Goal: Task Accomplishment & Management: Use online tool/utility

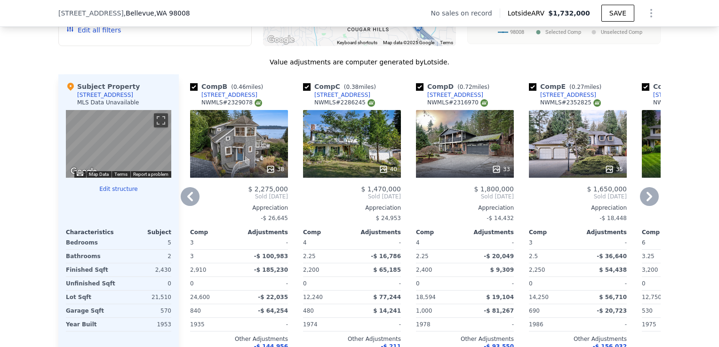
scroll to position [921, 0]
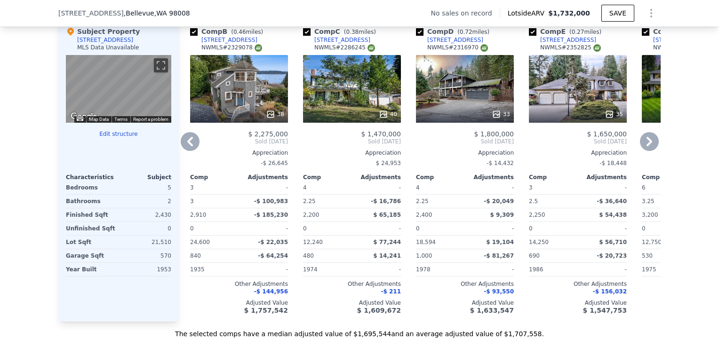
click at [247, 63] on div "38" at bounding box center [239, 89] width 98 height 68
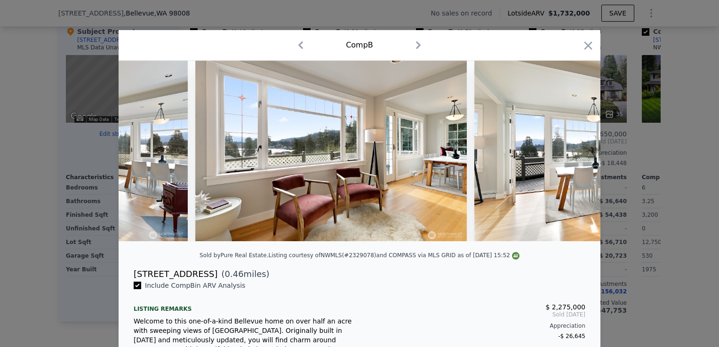
scroll to position [0, 2418]
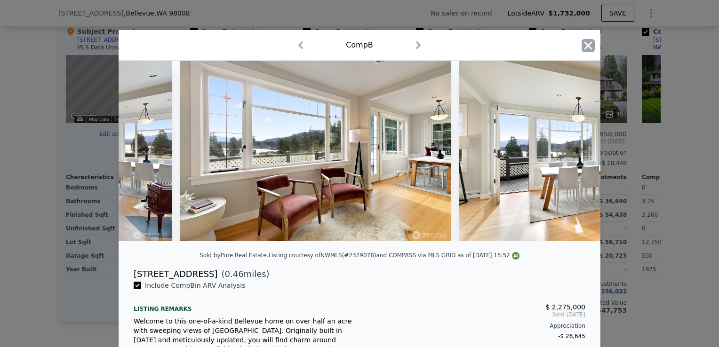
click at [587, 42] on icon "button" at bounding box center [588, 45] width 13 height 13
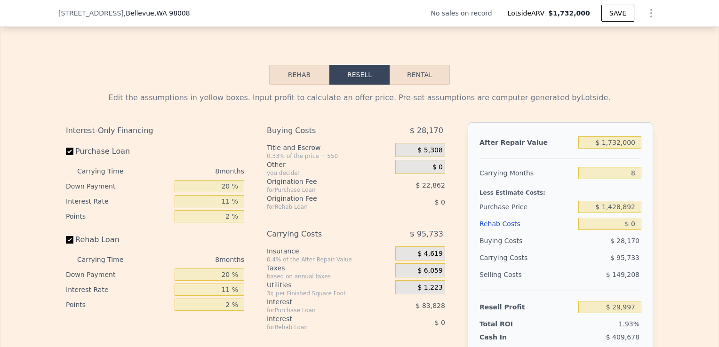
scroll to position [1279, 0]
drag, startPoint x: 631, startPoint y: 155, endPoint x: 581, endPoint y: 169, distance: 52.2
click at [581, 169] on div "After Repair Value $ 1,732,000 Carrying Months 8 Less Estimate Costs: Purchase …" at bounding box center [561, 253] width 186 height 262
type input "$ 2"
type input "-$ 1,548,724"
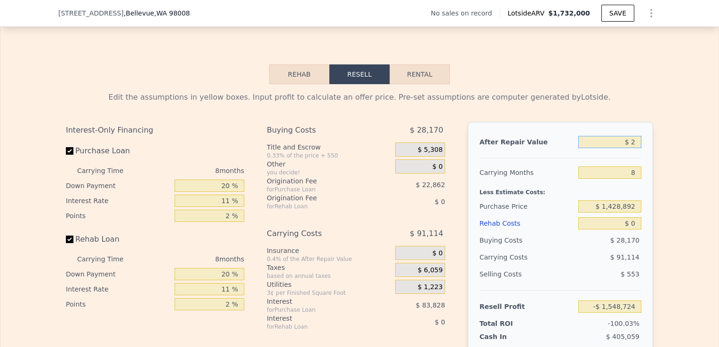
type input "$ 20"
type input "-$ 1,548,709"
type input "$ 200"
type input "-$ 1,548,545"
type input "$ 200,000"
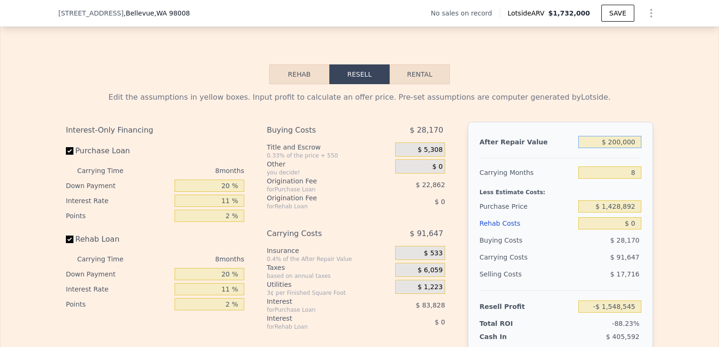
type input "-$ 1,366,425"
type input "$ 2,000,000"
type input "$ 274,281"
type input "$ 2,000,000"
click at [633, 179] on input "8" at bounding box center [610, 173] width 63 height 12
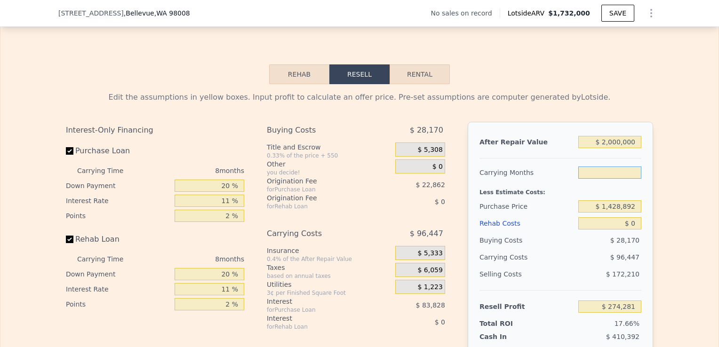
type input "5"
type input "$ 310,449"
type input "5"
drag, startPoint x: 631, startPoint y: 223, endPoint x: 609, endPoint y: 222, distance: 21.7
click at [609, 213] on input "$ 1,428,892" at bounding box center [610, 207] width 63 height 12
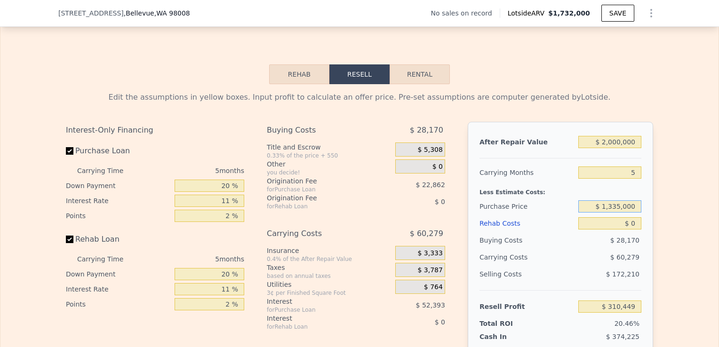
type input "$ 1,335,000"
click at [674, 244] on div "Edit the assumptions in yellow boxes. Input profit to calculate an offer price.…" at bounding box center [359, 259] width 719 height 350
type input "$ 409,600"
click at [635, 230] on input "$ 0" at bounding box center [610, 224] width 63 height 12
type input "$ 1"
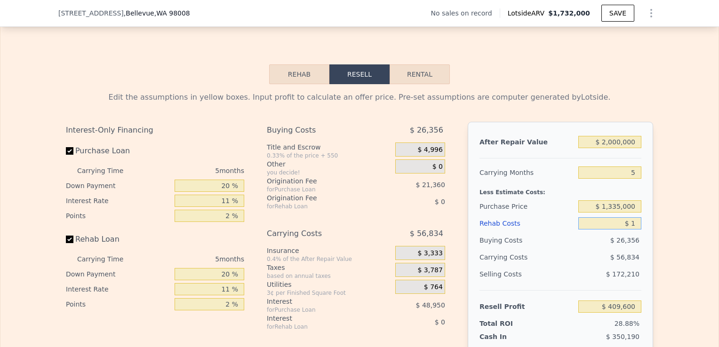
type input "$ 409,599"
type input "$ 10"
type input "$ 409,590"
type input "$ 100"
type input "$ 409,493"
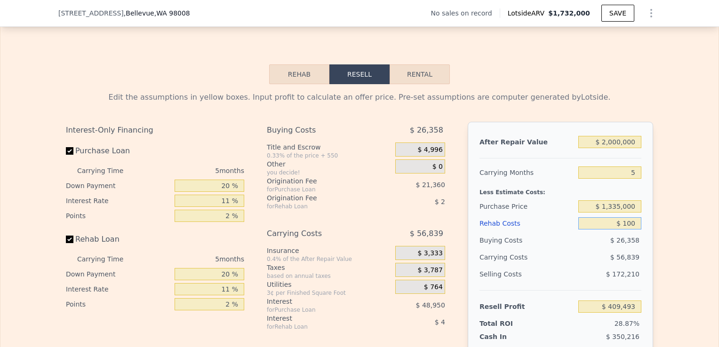
type input "$ 1,000"
type input "$ 408,549"
type input "$ 10,000"
type input "$ 399,075"
type input "$ 100,000"
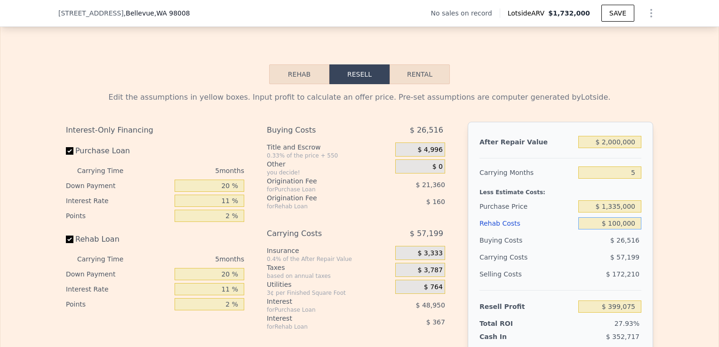
type input "$ 304,335"
type input "$ 100,000"
click at [682, 263] on div "Edit the assumptions in yellow boxes. Input profit to calculate an offer price.…" at bounding box center [359, 259] width 719 height 350
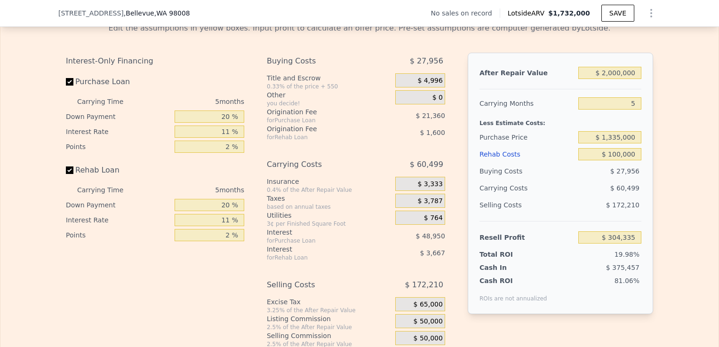
scroll to position [1347, 0]
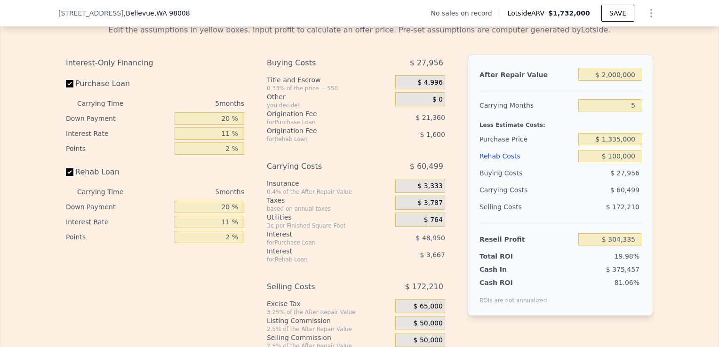
click at [68, 176] on input "Rehab Loan" at bounding box center [70, 173] width 8 height 8
checkbox input "false"
type input "$ 309,600"
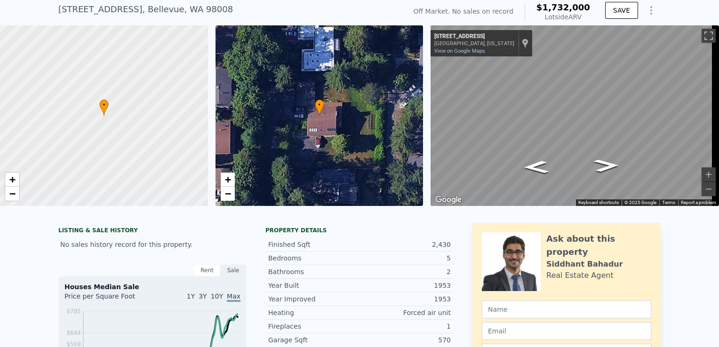
scroll to position [0, 0]
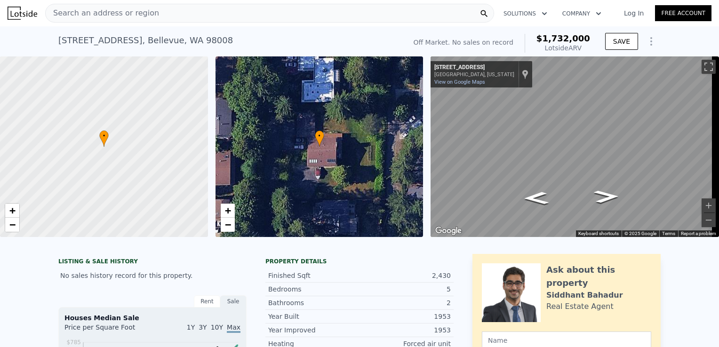
click at [276, 11] on div "Search an address or region" at bounding box center [269, 13] width 449 height 19
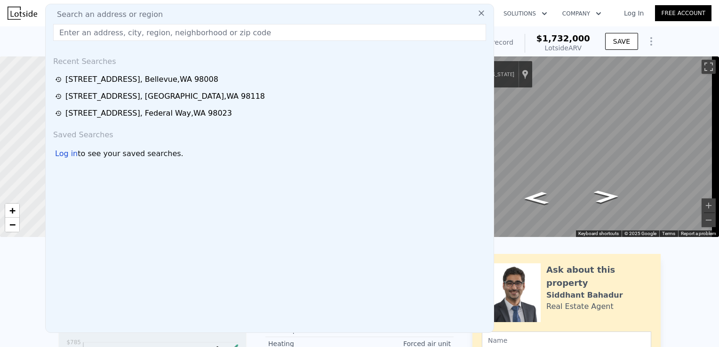
click at [276, 11] on div "Search an address or region" at bounding box center [269, 14] width 441 height 11
click at [258, 26] on input "text" at bounding box center [269, 32] width 433 height 17
paste input "[STREET_ADDRESS]"
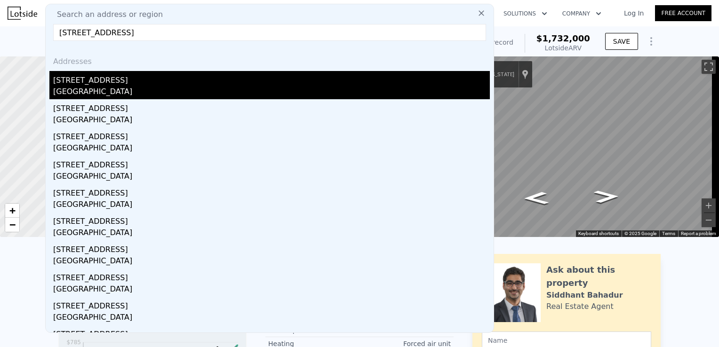
type input "[STREET_ADDRESS]"
click at [213, 93] on div "[GEOGRAPHIC_DATA]" at bounding box center [271, 92] width 437 height 13
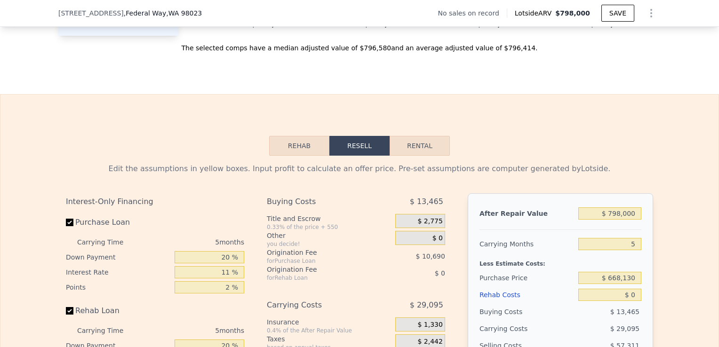
scroll to position [1217, 0]
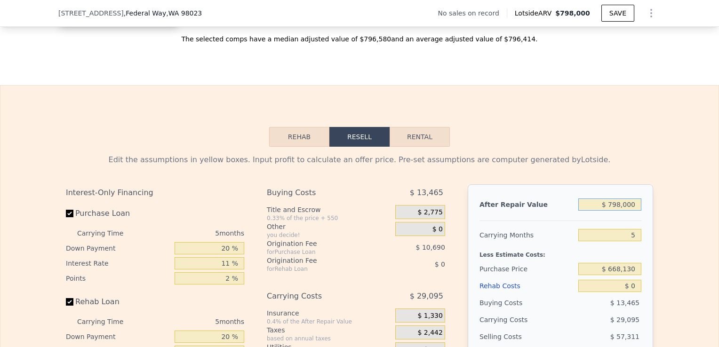
click at [620, 211] on input "$ 798,000" at bounding box center [610, 205] width 63 height 12
type input "$ 7,000"
type input "-$ 703,420"
type input "$ 77,000"
type input "-$ 638,515"
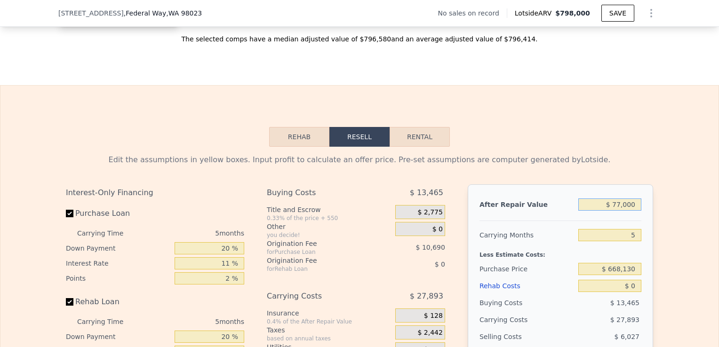
type input "$ 770,000"
type input "$ 4,037"
type input "$ 770,000"
click at [640, 245] on div "After Repair Value $ 770,000 Carrying Months 5 Less Estimate Costs: Purchase Pr…" at bounding box center [561, 316] width 186 height 262
click at [631, 242] on input "5" at bounding box center [610, 235] width 63 height 12
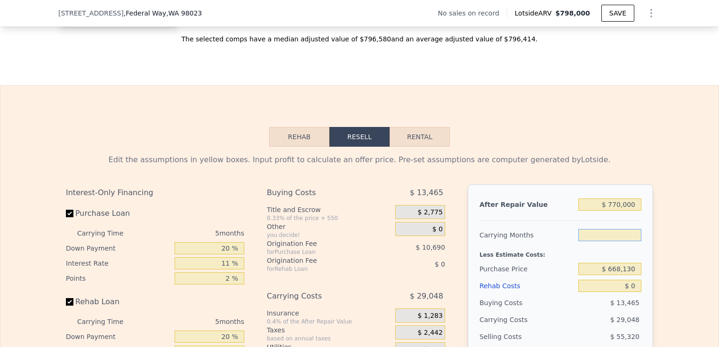
type input "4"
type input "$ 9,847"
type input "4"
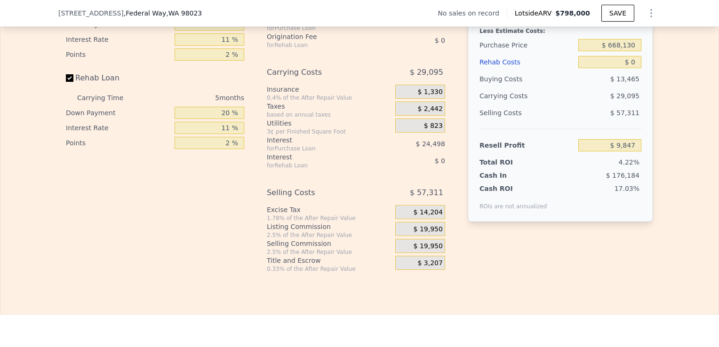
type input "$ 798,000"
type input "5"
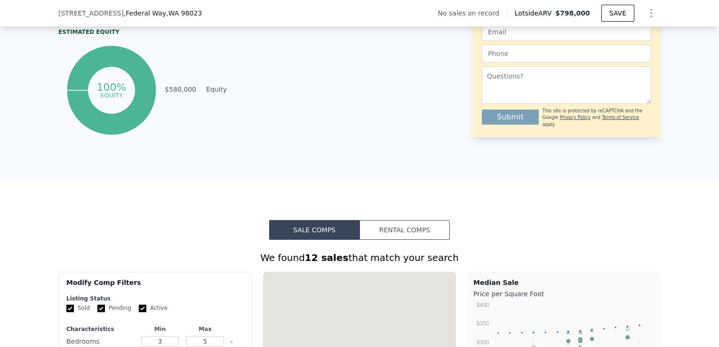
type input "$ 29,999"
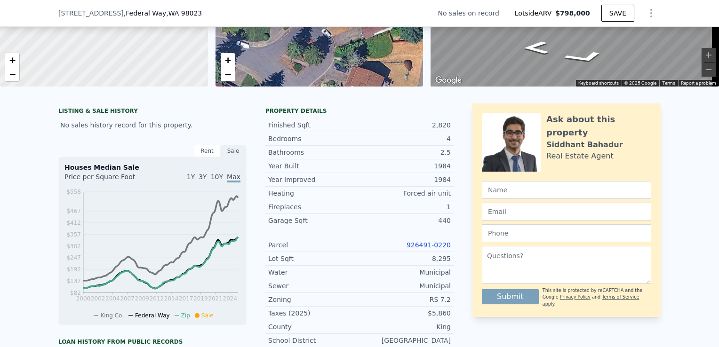
scroll to position [237, 0]
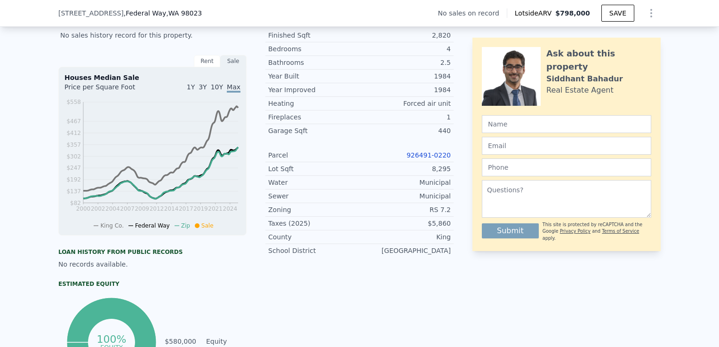
click at [434, 159] on link "926491-0220" at bounding box center [429, 156] width 44 height 8
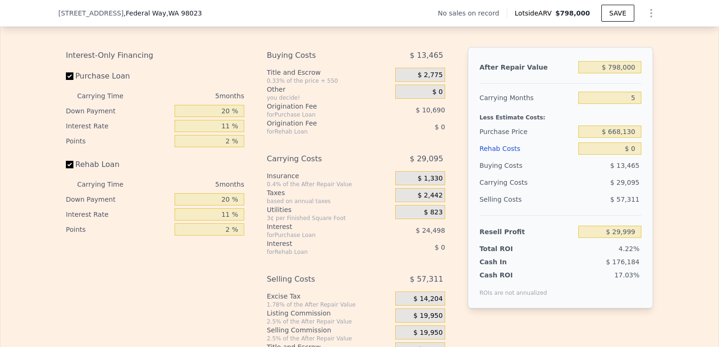
scroll to position [1354, 0]
click at [619, 73] on input "$ 798,000" at bounding box center [610, 67] width 63 height 12
type input "$ 7,000"
type input "-$ 703,420"
type input "$ 75,000"
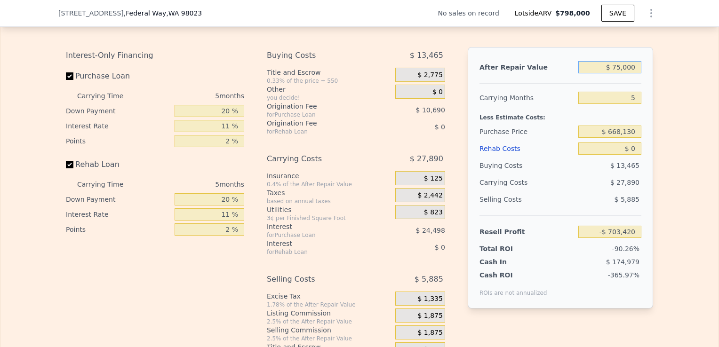
type input "-$ 640,370"
type input "$ 750,000"
type input "-$ 14,508"
type input "$ 750,000"
click at [635, 104] on input "5" at bounding box center [610, 98] width 63 height 12
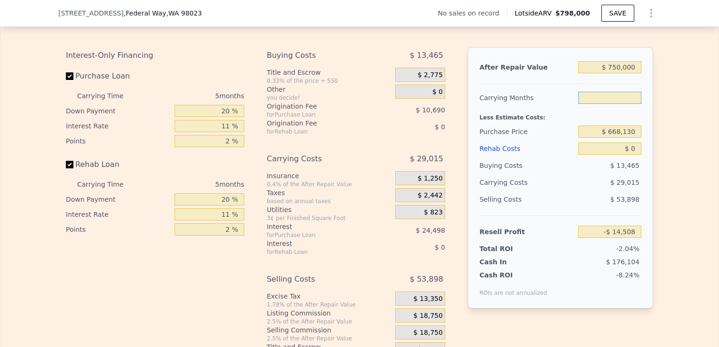
type input "3"
type input "-$ 2,902"
type input "3"
click at [631, 138] on input "$ 668,130" at bounding box center [610, 132] width 63 height 12
drag, startPoint x: 635, startPoint y: 145, endPoint x: 601, endPoint y: 152, distance: 34.6
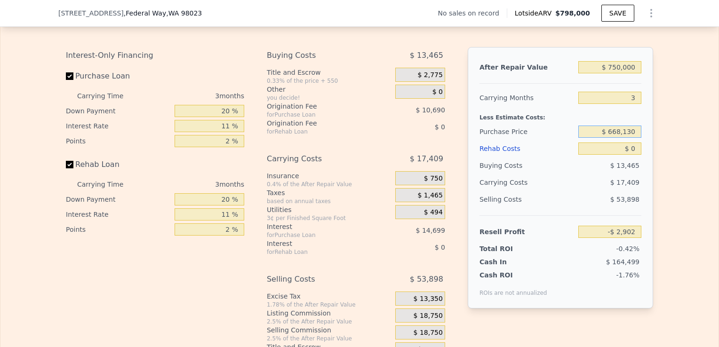
click at [601, 140] on div "$ 668,130" at bounding box center [610, 131] width 63 height 17
type input "$ 550,000"
click at [635, 155] on input "$ 0" at bounding box center [610, 149] width 63 height 12
type input "$ 120,112"
type input "$ 7"
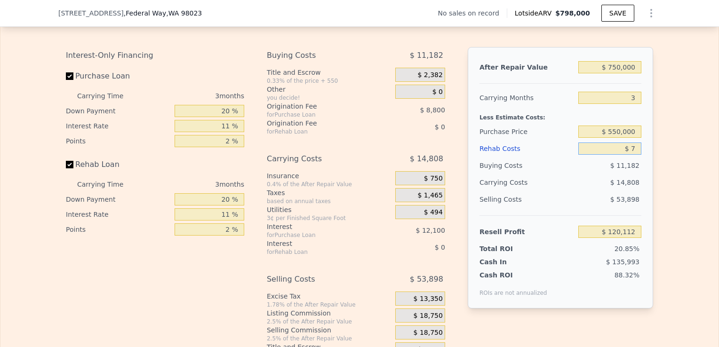
type input "$ 120,105"
type input "$ 70"
type input "$ 120,038"
type input "$ 7,000"
type input "$ 112,847"
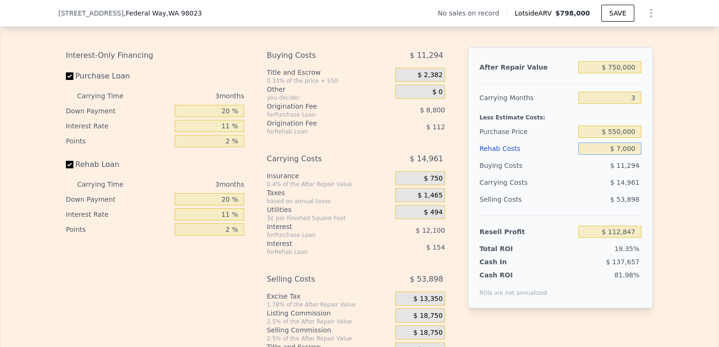
type input "$ 70,000"
type input "$ 47,453"
type input "$ 70,000"
click at [660, 174] on div "Edit the assumptions in yellow boxes. Input profit to calculate an offer price.…" at bounding box center [359, 184] width 719 height 350
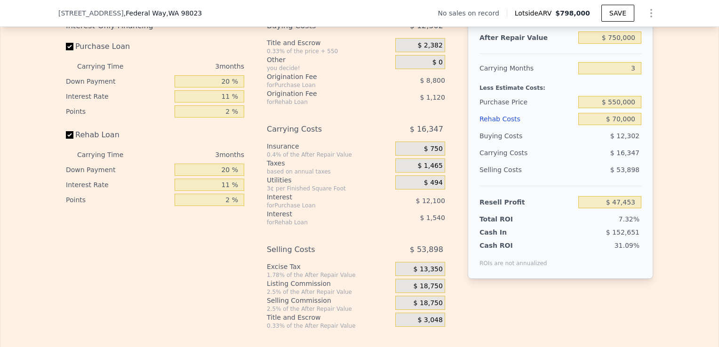
scroll to position [1384, 0]
click at [66, 138] on input "Rehab Loan" at bounding box center [70, 135] width 8 height 8
checkbox input "false"
type input "$ 50,112"
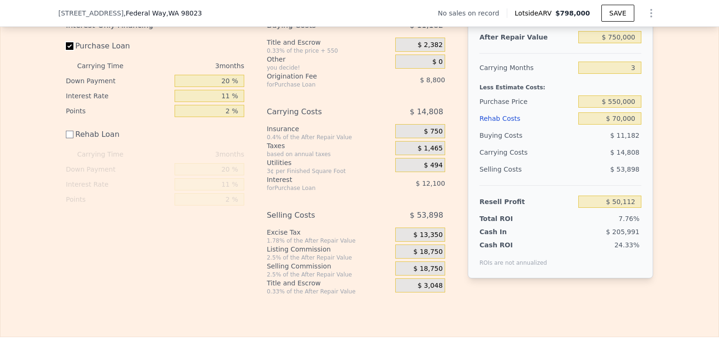
click at [66, 50] on input "Purchase Loan" at bounding box center [70, 46] width 8 height 8
checkbox input "false"
type input "$ 71,011"
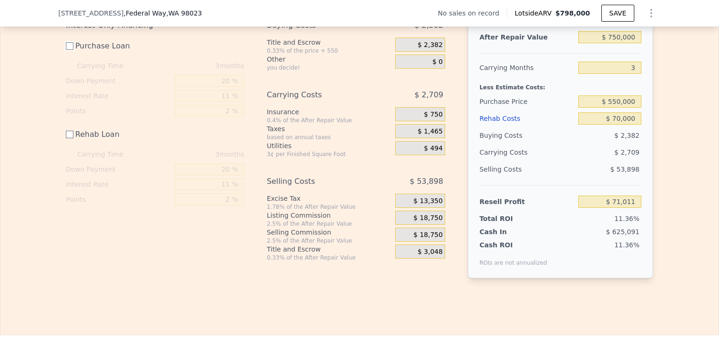
scroll to position [1328, 0]
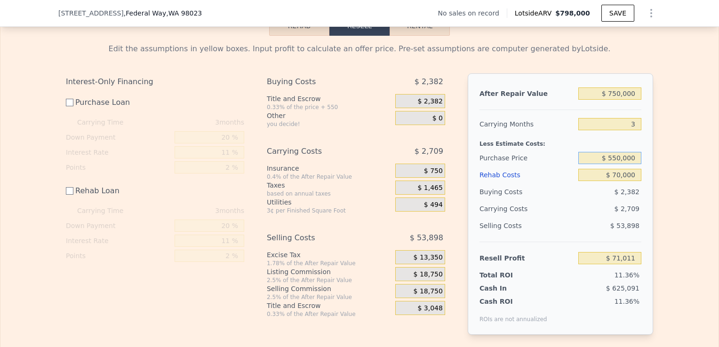
click at [618, 164] on input "$ 550,000" at bounding box center [610, 158] width 63 height 12
type input "$ 530,000"
click at [645, 188] on div "After Repair Value $ 750,000 Carrying Months 3 Less Estimate Costs: Purchase Pr…" at bounding box center [561, 204] width 186 height 262
type input "$ 91,078"
click at [68, 106] on input "Purchase Loan" at bounding box center [70, 103] width 8 height 8
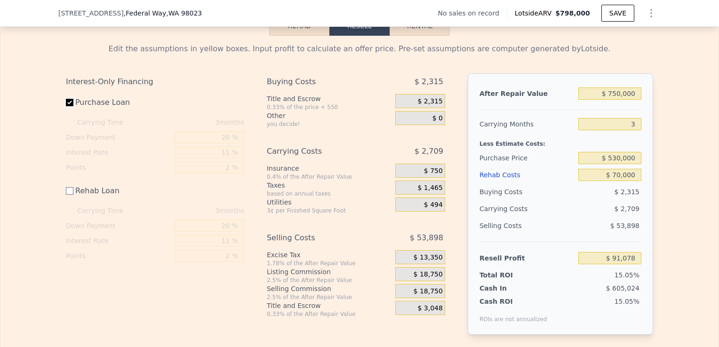
checkbox input "true"
type input "$ 70,937"
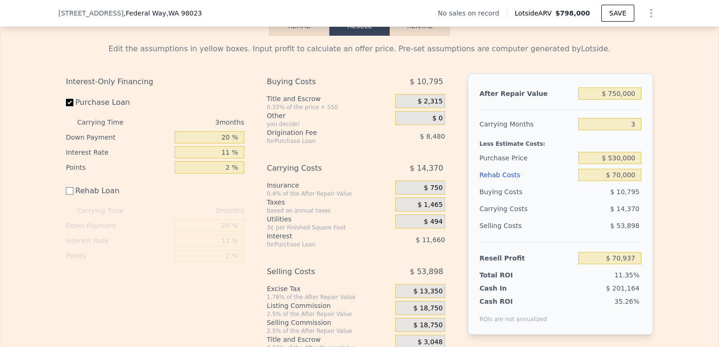
scroll to position [1307, 0]
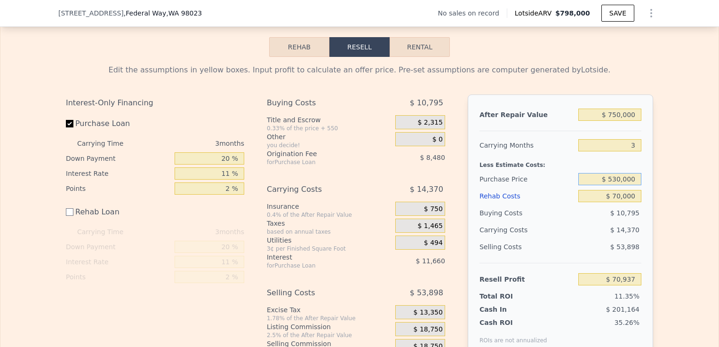
click at [615, 186] on input "$ 530,000" at bounding box center [610, 179] width 63 height 12
type input "$ 520,000"
click at [654, 214] on div "Edit the assumptions in yellow boxes. Input profit to calculate an offer price.…" at bounding box center [359, 215] width 603 height 316
type input "$ 81,352"
click at [616, 202] on input "$ 70,000" at bounding box center [610, 196] width 63 height 12
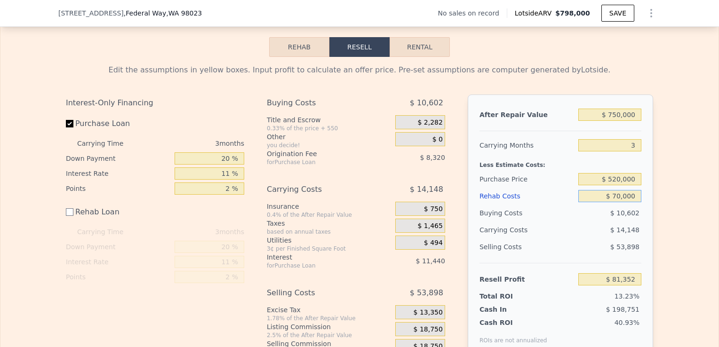
type input "$ 0000"
type input "$ 151,352"
type input "$ 60,000"
type input "$ 91,352"
type input "$ 60,000"
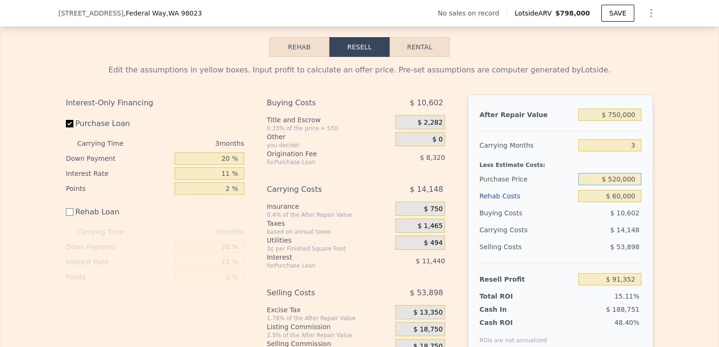
click at [616, 186] on input "$ 520,000" at bounding box center [610, 179] width 63 height 12
type input "$ 530,000"
click at [656, 204] on div "Edit the assumptions in yellow boxes. Input profit to calculate an offer price.…" at bounding box center [359, 215] width 603 height 316
type input "$ 80,937"
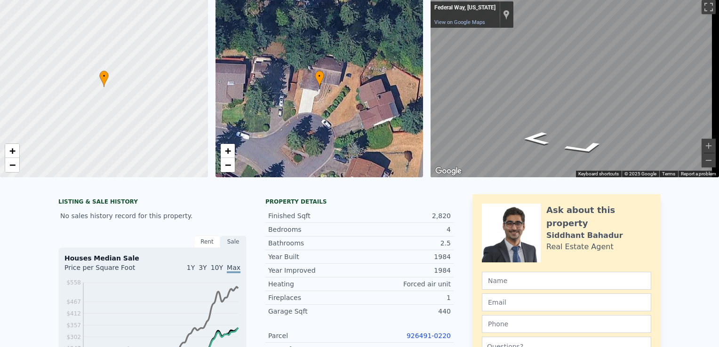
scroll to position [0, 0]
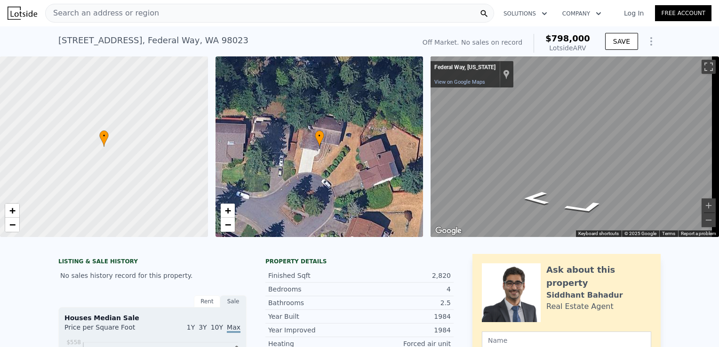
checkbox input "true"
type input "$ 798,000"
type input "5"
type input "$ 0"
type input "$ 29,999"
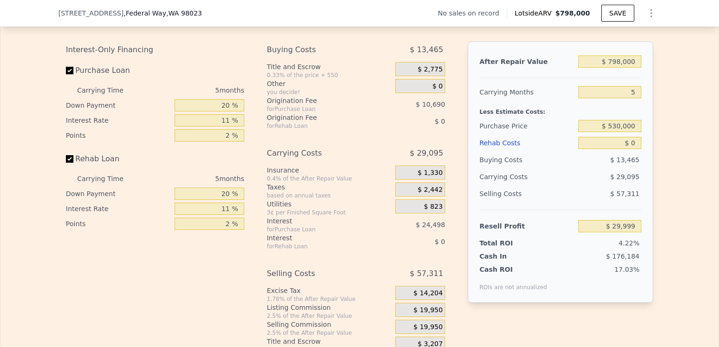
scroll to position [1360, 0]
click at [619, 68] on input "$ 798,000" at bounding box center [610, 62] width 63 height 12
type input "$ 79,000"
type input "-$ 636,661"
type input "$ 7,000"
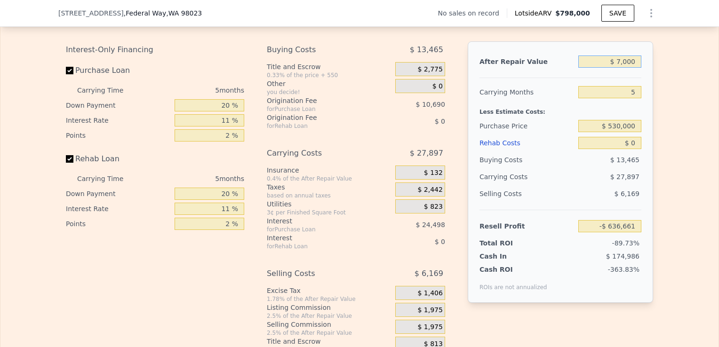
type input "-$ 703,420"
type input "$ 75,000"
type input "-$ 640,370"
type input "$ 750,000"
type input "-$ 14,508"
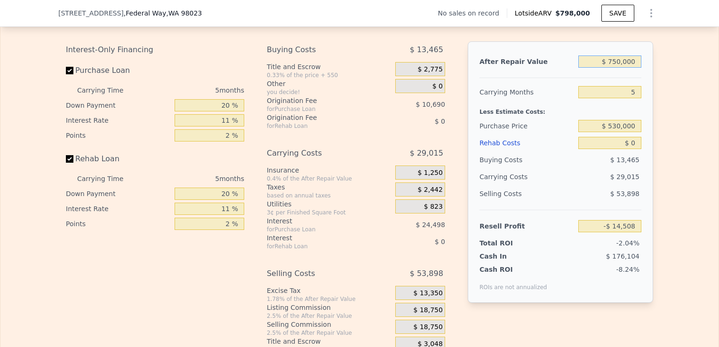
type input "$ 750,000"
click at [635, 98] on input "5" at bounding box center [610, 92] width 63 height 12
type input "3"
type input "-$ 2,902"
type input "3"
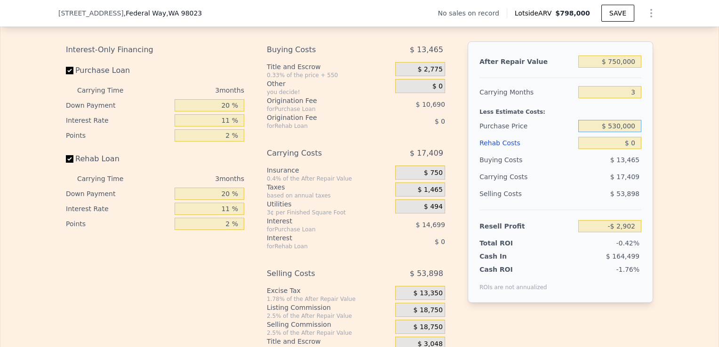
click at [617, 132] on input "$ 530,000" at bounding box center [610, 126] width 63 height 12
type input "$ 520,000"
click at [666, 169] on div "Edit the assumptions in yellow boxes. Input profit to calculate an offer price.…" at bounding box center [359, 179] width 719 height 350
type input "$ 151,352"
click at [634, 149] on input "$ 0" at bounding box center [610, 143] width 63 height 12
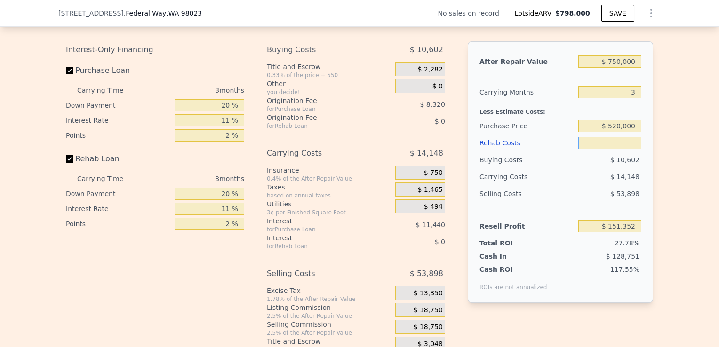
type input "$ 6"
type input "$ 151,346"
type input "$ 60"
type input "$ 151,291"
type input "$ 600"
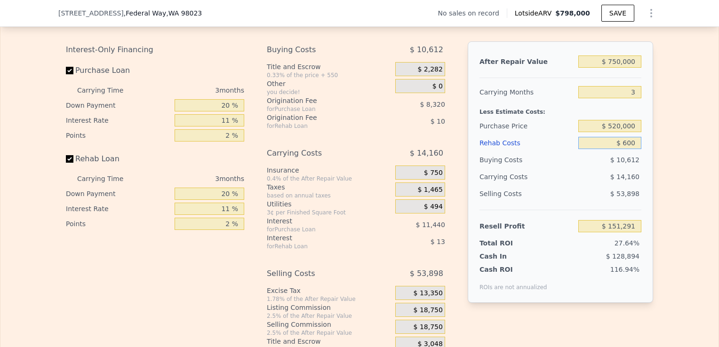
type input "$ 150,730"
type input "$ 6,000"
type input "$ 145,124"
type input "$ 60,000"
type input "$ 89,072"
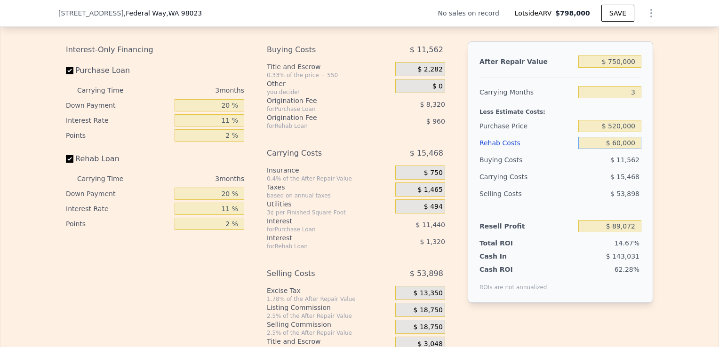
type input "$ 60,000"
click at [652, 183] on div "Edit the assumptions in yellow boxes. Input profit to calculate an offer price.…" at bounding box center [359, 179] width 603 height 350
click at [70, 168] on label "Rehab Loan" at bounding box center [118, 159] width 105 height 17
click at [70, 163] on input "Rehab Loan" at bounding box center [70, 159] width 8 height 8
checkbox input "false"
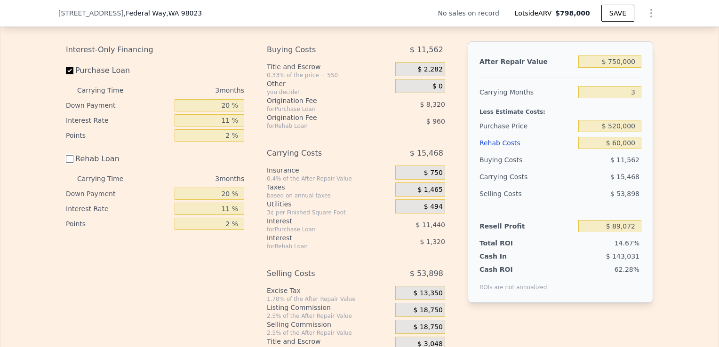
type input "$ 91,352"
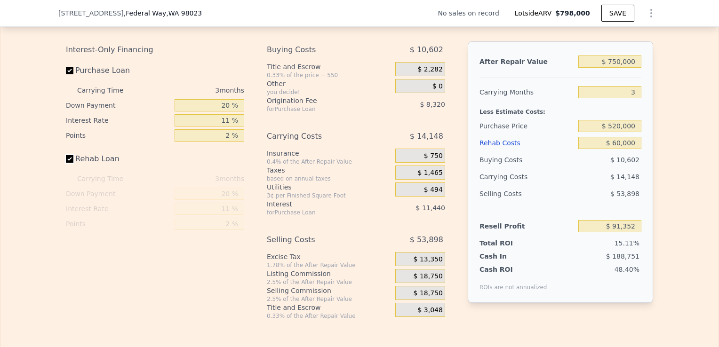
checkbox input "true"
type input "$ 798,000"
type input "5"
type input "$ 0"
type input "$ 29,999"
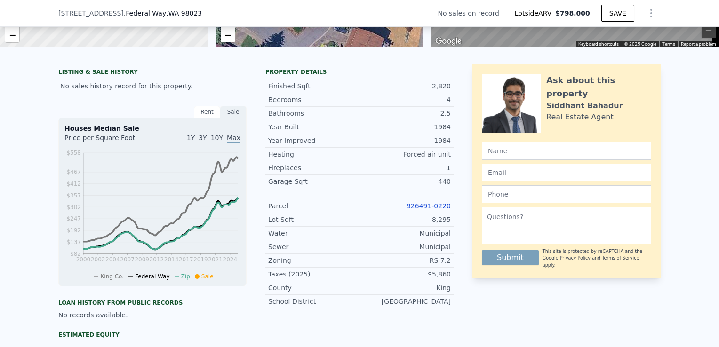
scroll to position [189, 0]
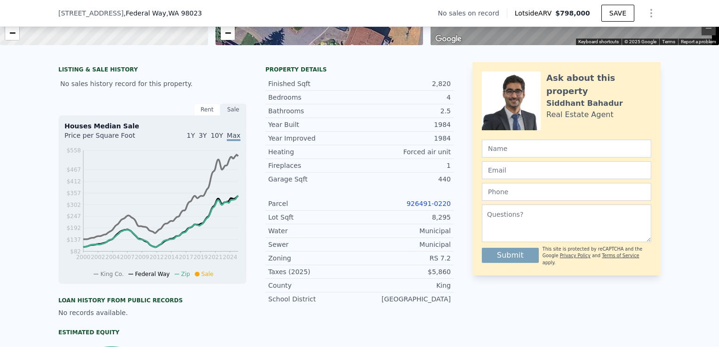
click at [430, 208] on link "926491-0220" at bounding box center [429, 204] width 44 height 8
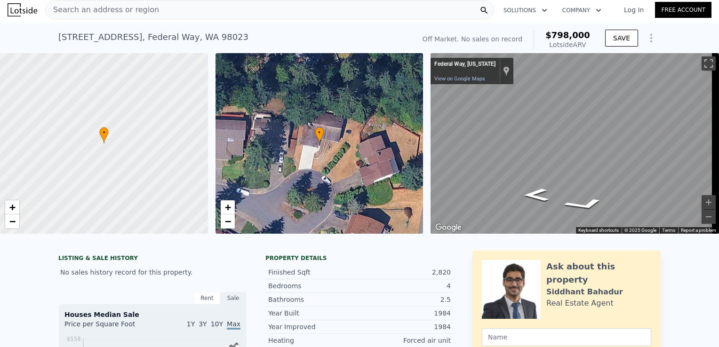
scroll to position [0, 0]
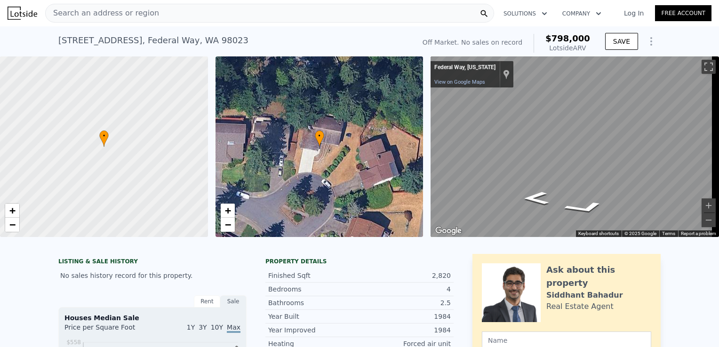
click at [172, 9] on div "Search an address or region" at bounding box center [269, 13] width 449 height 19
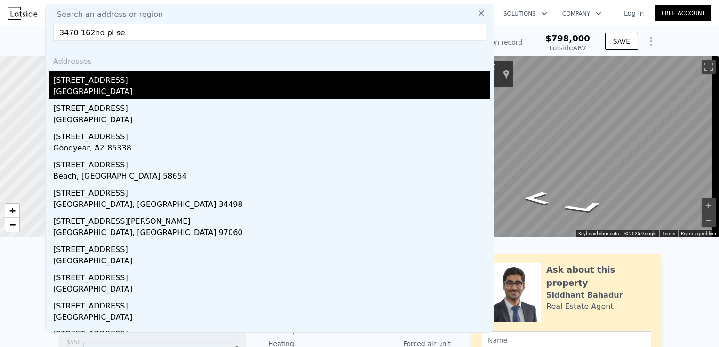
type input "3470 162nd pl se"
click at [124, 84] on div "[STREET_ADDRESS]" at bounding box center [271, 78] width 437 height 15
type input "6"
type input "3.5"
type input "1810"
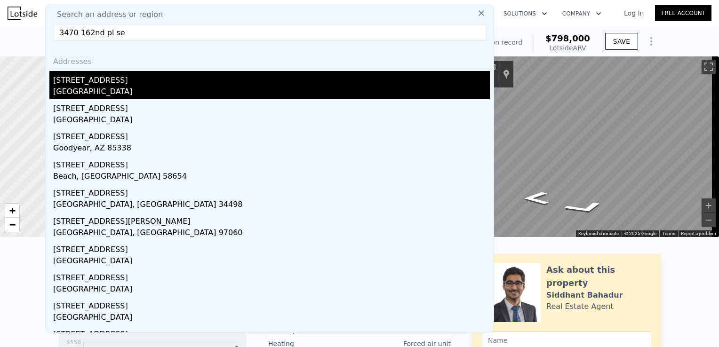
type input "3210"
type input "12000"
type input "24600"
type input "$ 1,732,000"
type input "8"
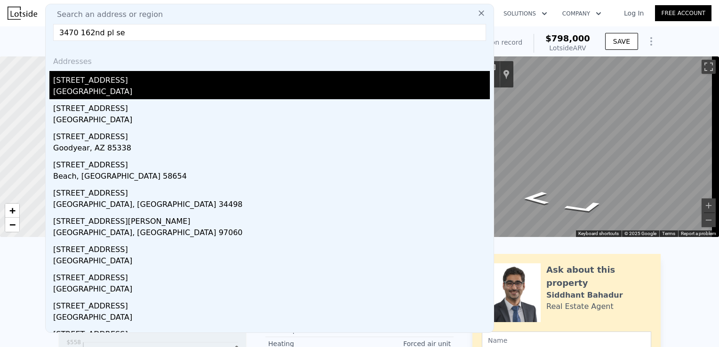
type input "$ 29,997"
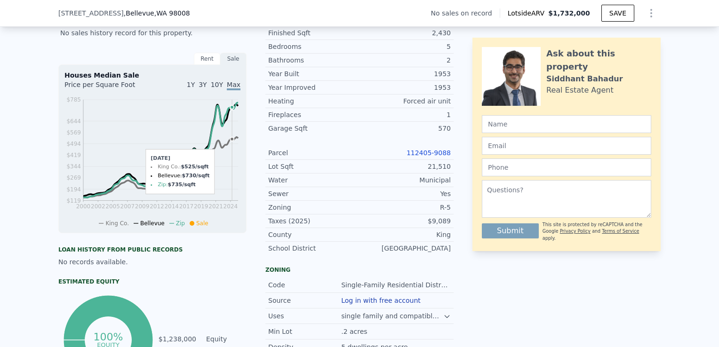
scroll to position [241, 0]
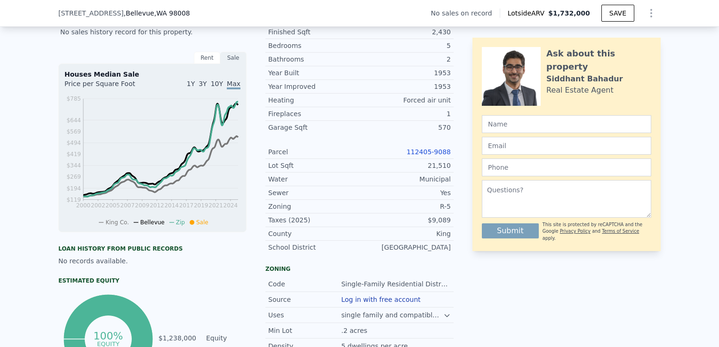
click at [434, 153] on div "Parcel 112405-9088" at bounding box center [360, 152] width 188 height 14
click at [431, 156] on link "112405-9088" at bounding box center [429, 152] width 44 height 8
